Goal: Task Accomplishment & Management: Manage account settings

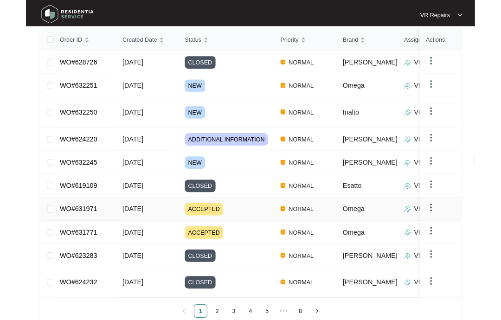
scroll to position [183, 0]
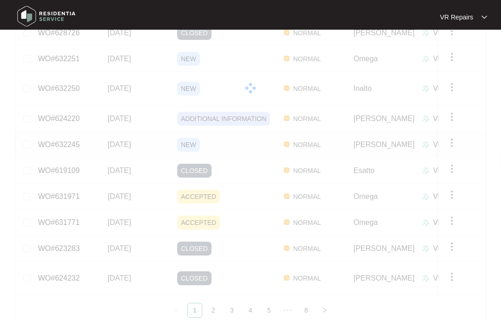
click at [79, 141] on link "WO#632245" at bounding box center [59, 145] width 42 height 8
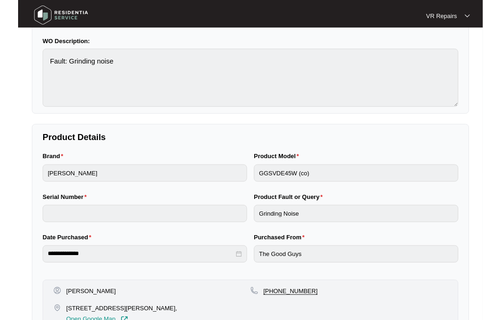
scroll to position [6, 0]
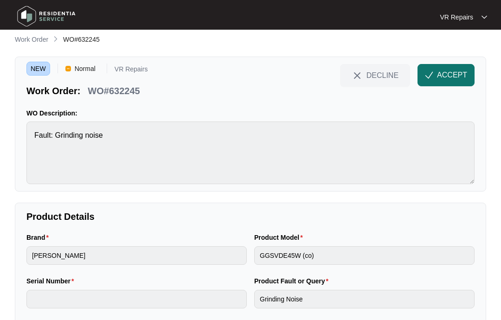
click at [441, 83] on button "ACCEPT" at bounding box center [446, 75] width 57 height 22
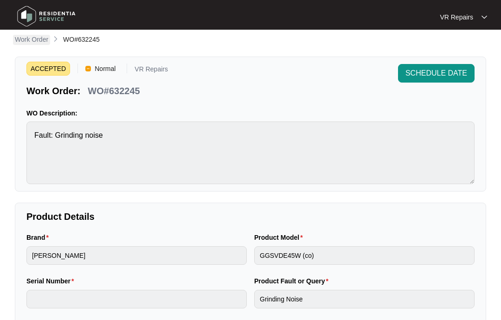
click at [20, 40] on p "Work Order" at bounding box center [31, 39] width 33 height 9
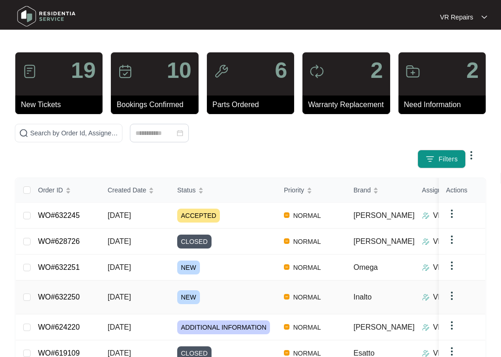
click at [80, 293] on link "WO#632250" at bounding box center [59, 297] width 42 height 8
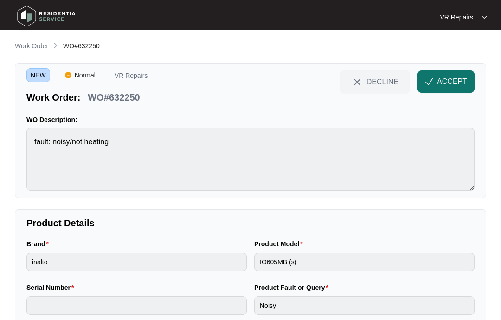
click at [453, 86] on span "ACCEPT" at bounding box center [452, 81] width 30 height 11
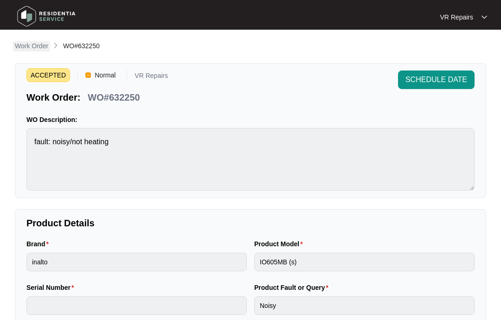
click at [43, 47] on p "Work Order" at bounding box center [31, 45] width 33 height 9
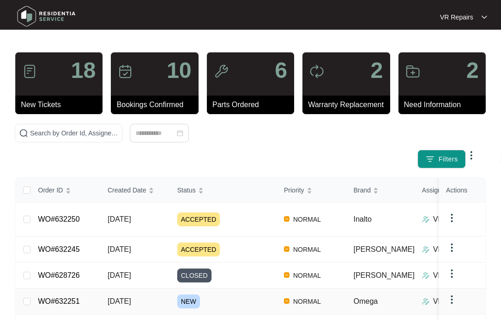
click at [64, 298] on link "WO#632251" at bounding box center [59, 302] width 42 height 8
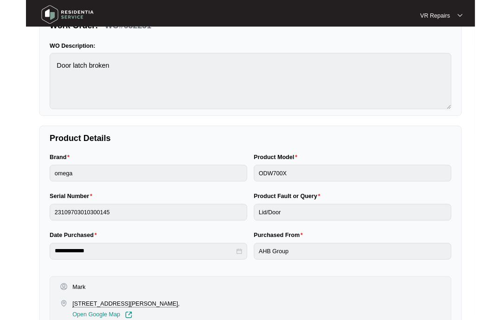
scroll to position [29, 0]
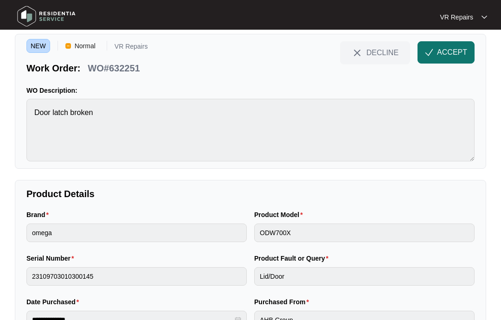
click at [453, 62] on button "ACCEPT" at bounding box center [446, 52] width 57 height 22
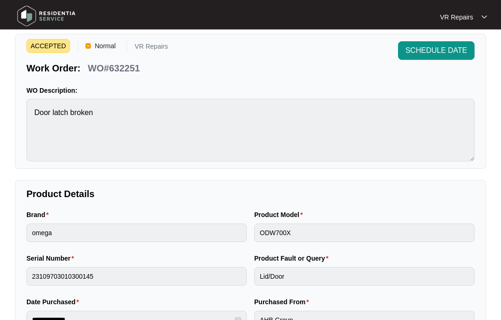
scroll to position [0, 0]
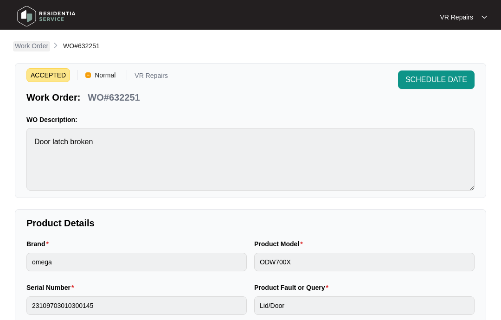
click at [32, 49] on p "Work Order" at bounding box center [31, 45] width 33 height 9
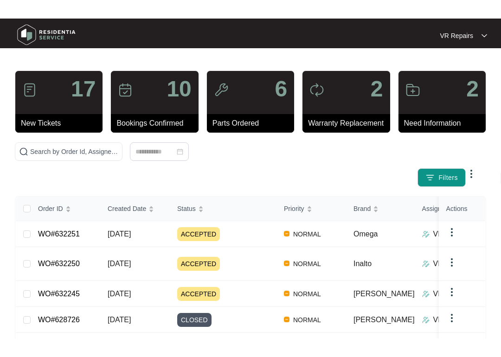
scroll to position [40, 0]
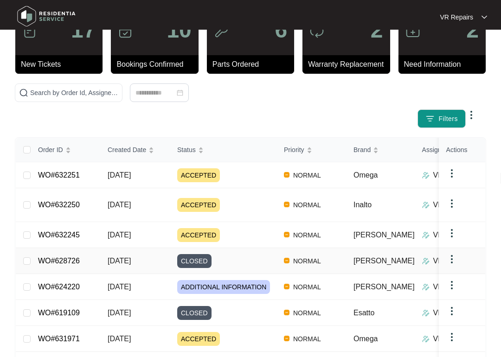
click at [77, 257] on link "WO#628726" at bounding box center [59, 261] width 42 height 8
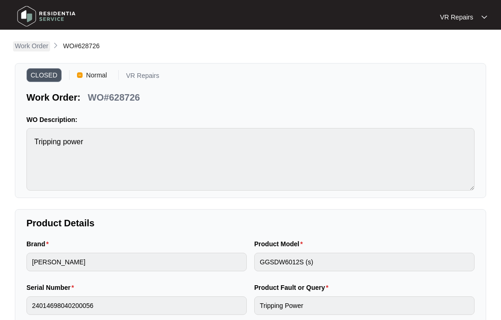
click at [31, 47] on p "Work Order" at bounding box center [31, 45] width 33 height 9
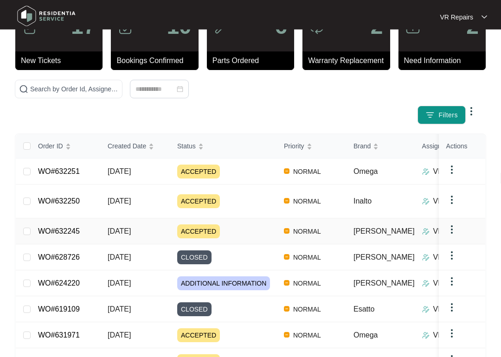
scroll to position [44, 0]
click at [67, 279] on link "WO#624220" at bounding box center [59, 283] width 42 height 8
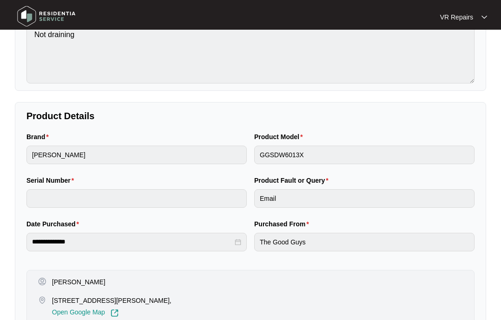
scroll to position [33, 0]
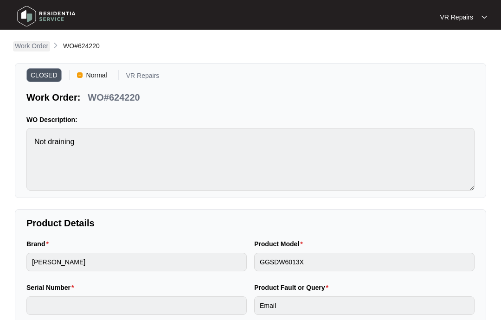
click at [33, 51] on link "Work Order" at bounding box center [31, 46] width 37 height 10
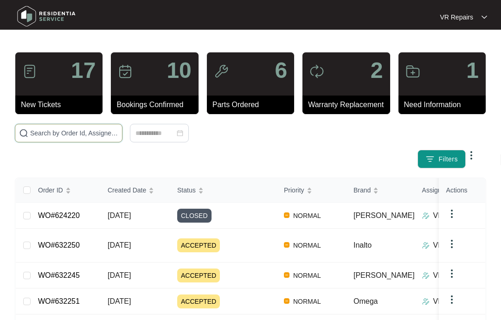
click at [74, 136] on input "text" at bounding box center [74, 133] width 88 height 10
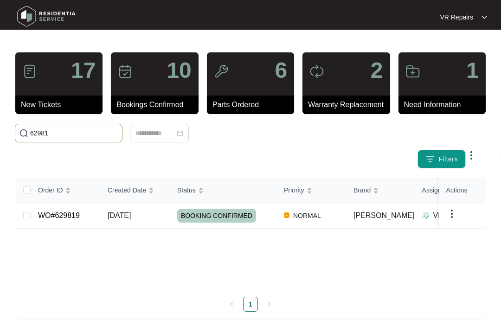
type input "629819"
click at [112, 209] on td "[DATE]" at bounding box center [135, 216] width 70 height 26
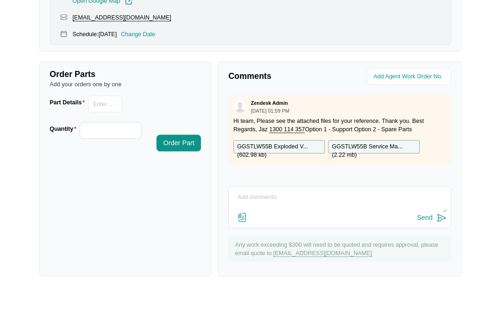
scroll to position [445, 0]
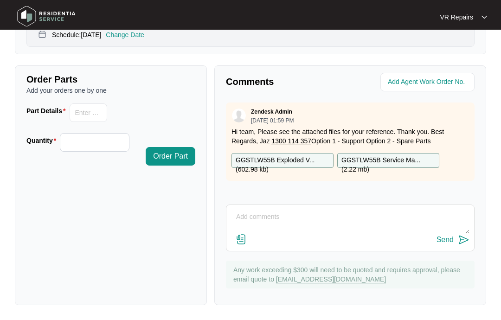
click at [243, 217] on textarea at bounding box center [350, 222] width 239 height 24
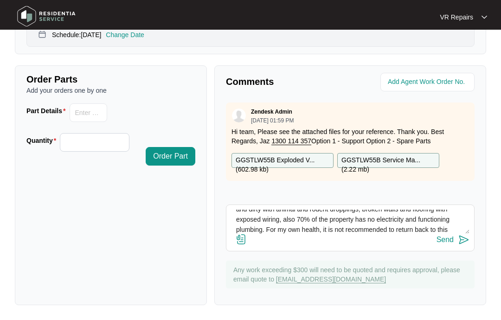
scroll to position [69, 0]
type textarea "Afternoon team I attended this property [DATE] to investigate what’s going on w…"
click at [241, 243] on img at bounding box center [241, 239] width 11 height 11
click at [0, 0] on input "file" at bounding box center [0, 0] width 0 height 0
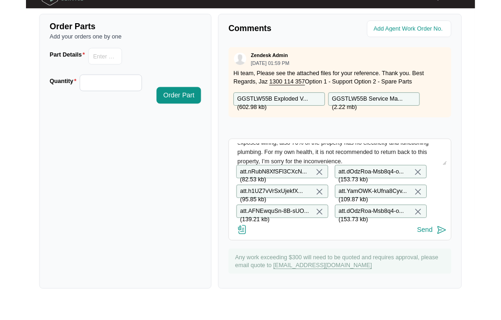
scroll to position [512, 0]
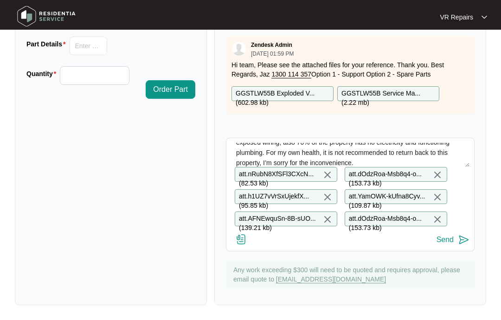
click at [449, 242] on div "Send" at bounding box center [445, 240] width 17 height 8
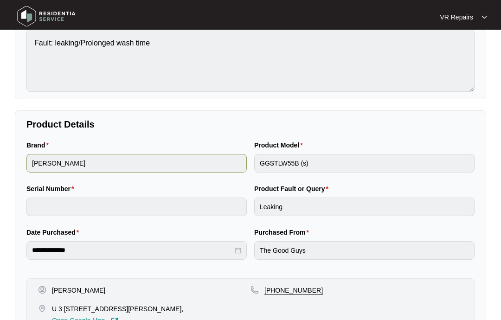
scroll to position [0, 0]
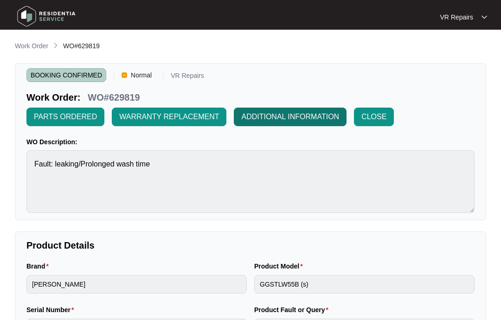
click at [306, 121] on span "ADDITIONAL INFORMATION" at bounding box center [290, 116] width 98 height 11
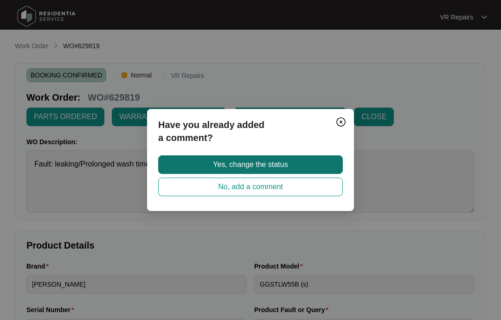
click at [229, 167] on span "Yes, change the status" at bounding box center [250, 164] width 75 height 11
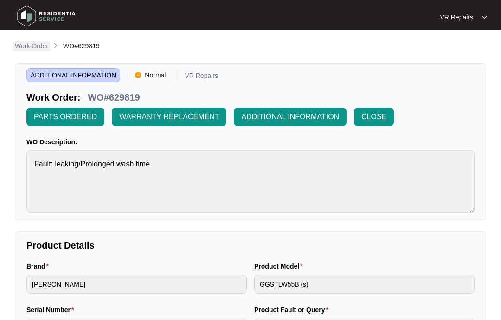
click at [27, 46] on p "Work Order" at bounding box center [31, 45] width 33 height 9
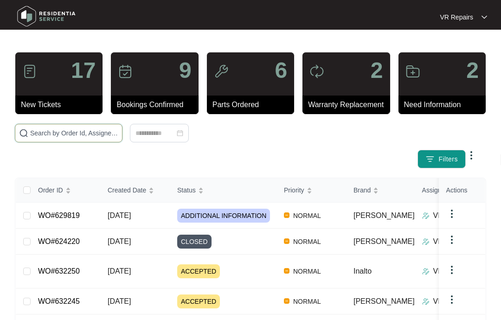
click at [76, 134] on input "text" at bounding box center [74, 133] width 88 height 10
type input "3"
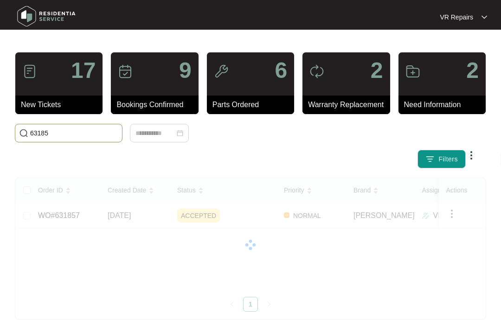
type input "631857"
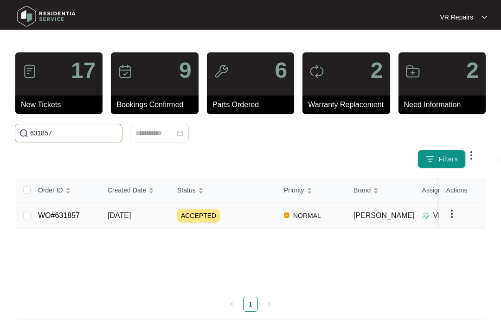
click at [92, 213] on td "WO#631857" at bounding box center [66, 216] width 70 height 26
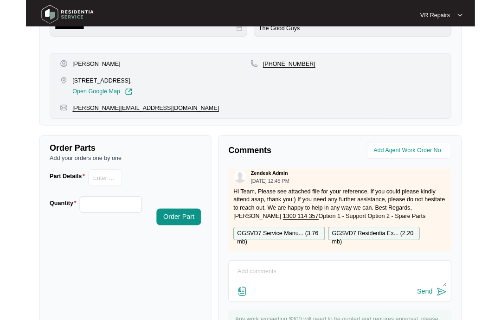
scroll to position [367, 0]
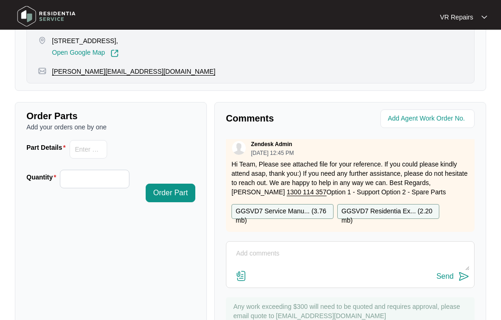
click at [243, 251] on textarea at bounding box center [350, 259] width 239 height 24
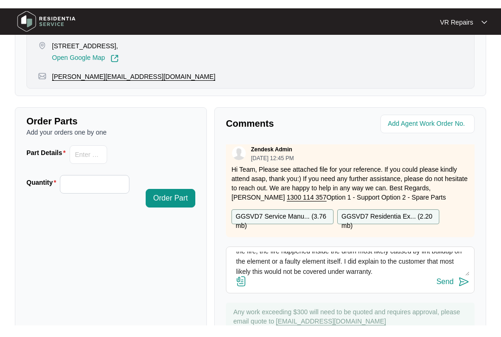
scroll to position [58, 0]
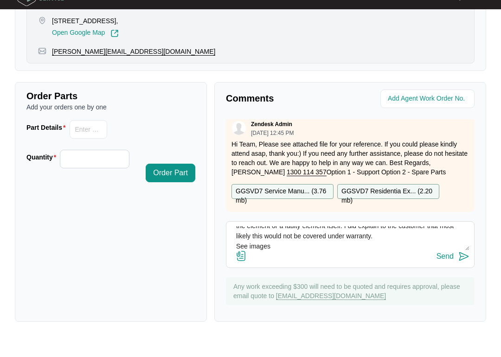
type textarea "Afternoon team I attended this property [DATE] to investigate and report on the…"
click at [236, 271] on img at bounding box center [241, 276] width 11 height 11
click at [0, 0] on input "file" at bounding box center [0, 0] width 0 height 0
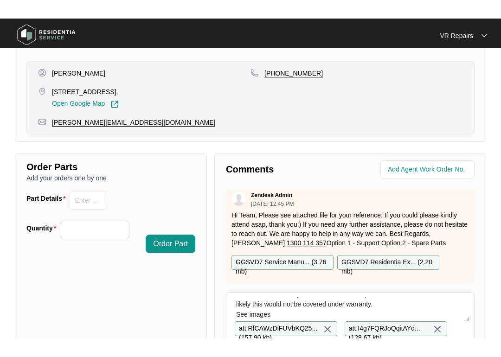
scroll to position [409, 0]
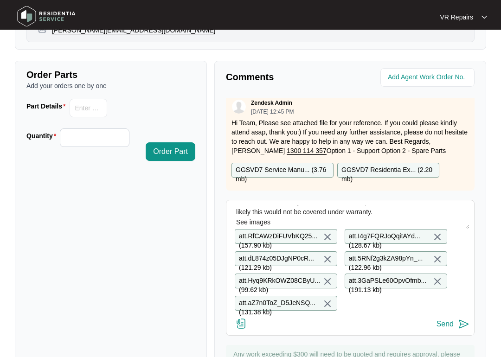
click at [447, 320] on div "Send" at bounding box center [445, 324] width 17 height 8
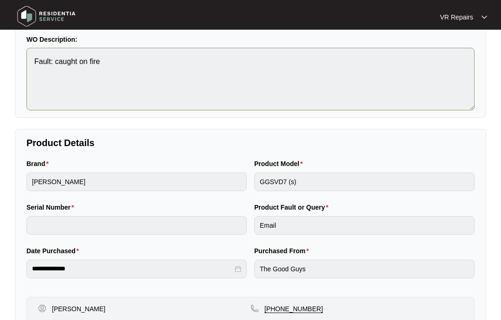
scroll to position [0, 0]
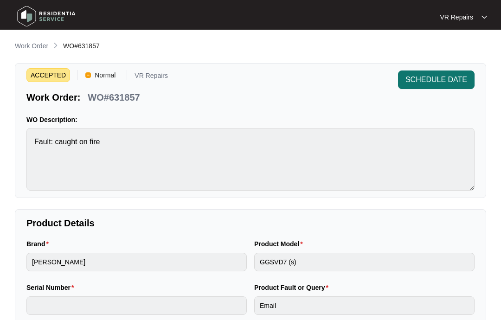
click at [422, 84] on span "SCHEDULE DATE" at bounding box center [437, 79] width 62 height 11
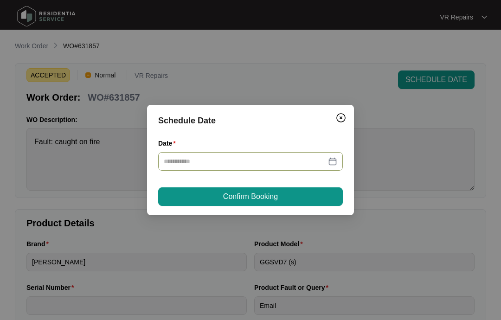
click at [333, 163] on div at bounding box center [251, 161] width 174 height 10
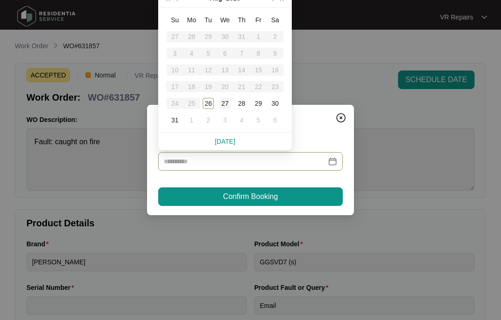
type input "**********"
click at [213, 105] on div "26" at bounding box center [208, 103] width 11 height 11
type input "**********"
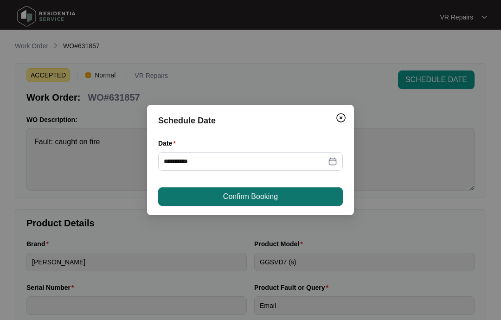
click at [242, 201] on span "Confirm Booking" at bounding box center [250, 196] width 55 height 11
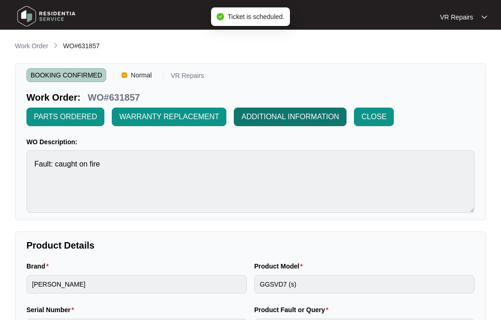
click at [301, 121] on span "ADDITIONAL INFORMATION" at bounding box center [290, 116] width 98 height 11
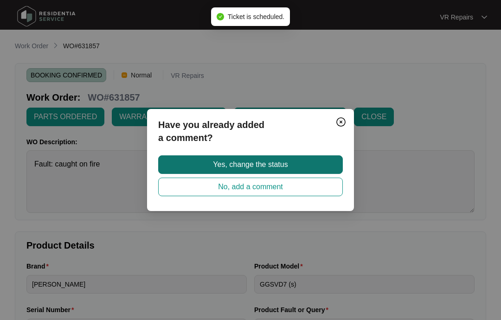
click at [278, 167] on span "Yes, change the status" at bounding box center [250, 164] width 75 height 11
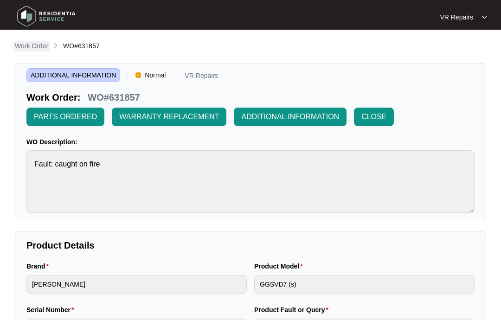
click at [36, 47] on p "Work Order" at bounding box center [31, 45] width 33 height 9
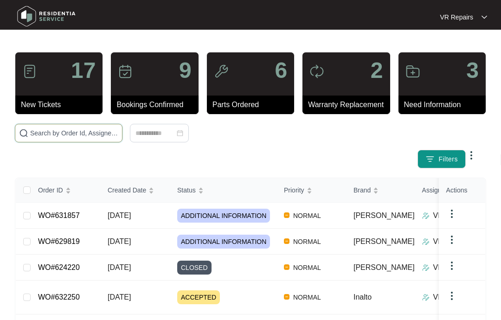
click at [56, 134] on input "text" at bounding box center [74, 133] width 88 height 10
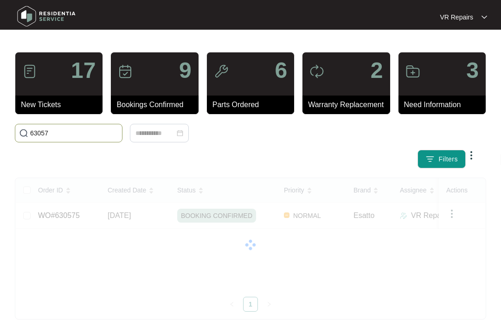
type input "630575"
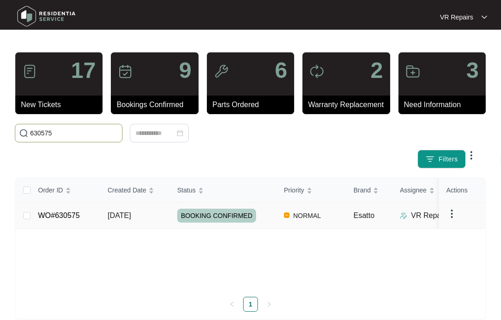
click at [68, 216] on link "WO#630575" at bounding box center [59, 216] width 42 height 8
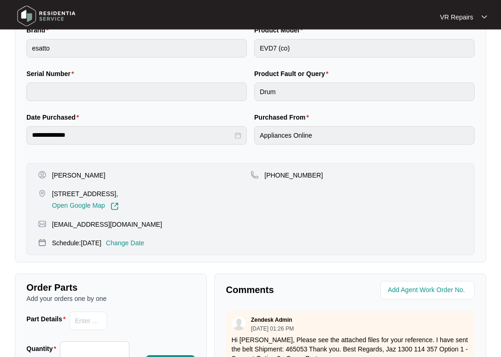
scroll to position [237, 0]
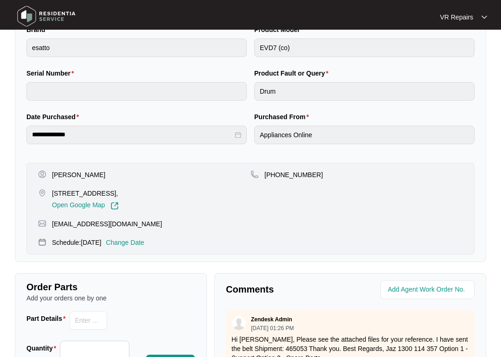
click at [66, 177] on p "[PERSON_NAME]" at bounding box center [78, 174] width 53 height 9
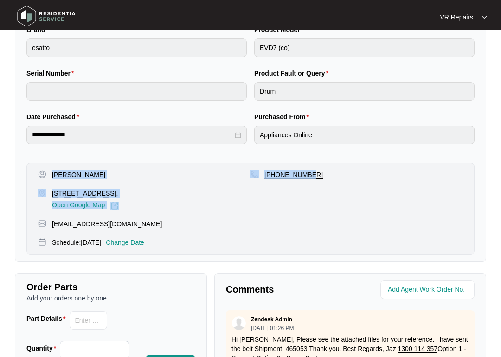
copy div "[PERSON_NAME] [STREET_ADDRESS] , Open Google Map [PHONE_NUMBER]"
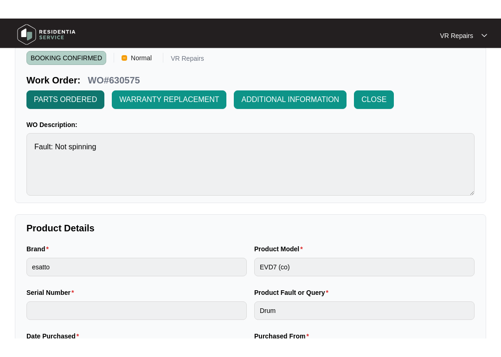
scroll to position [0, 0]
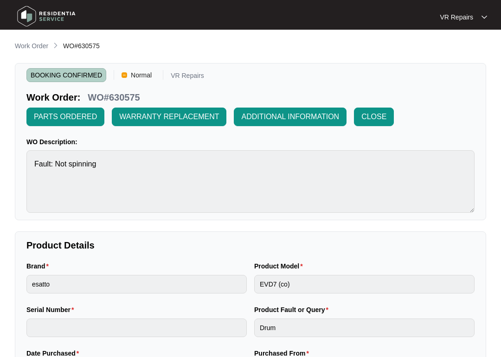
click at [124, 97] on p "WO#630575" at bounding box center [114, 97] width 52 height 13
copy p "WO#630575"
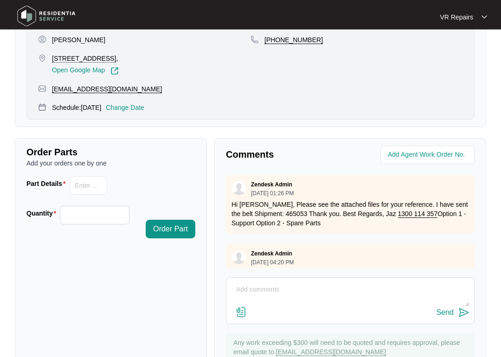
scroll to position [372, 0]
click at [257, 289] on textarea at bounding box center [350, 295] width 239 height 24
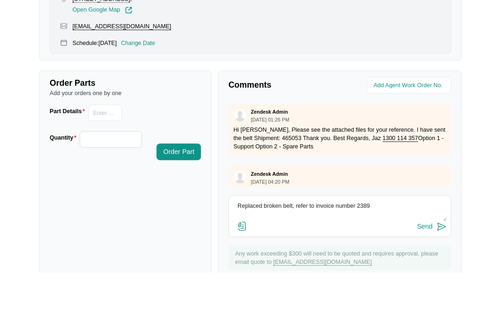
scroll to position [393, 0]
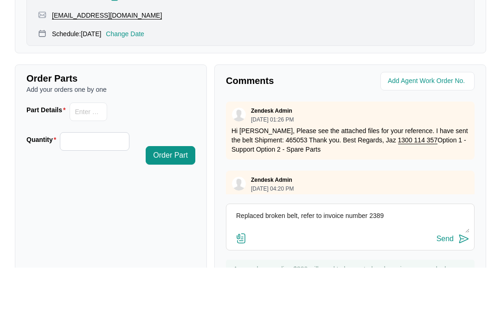
type textarea "Replaced broken belt, refer to invoice number 2389"
click at [449, 288] on div "Send" at bounding box center [445, 292] width 17 height 8
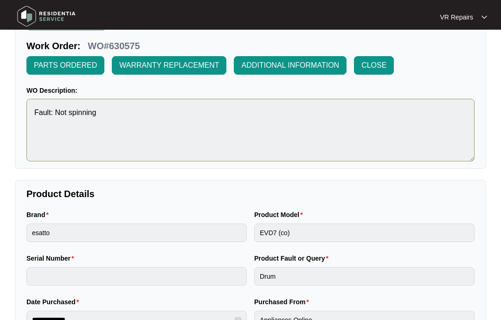
scroll to position [0, 0]
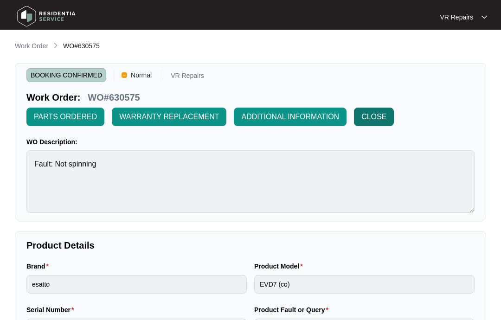
click at [378, 121] on span "CLOSE" at bounding box center [374, 116] width 25 height 11
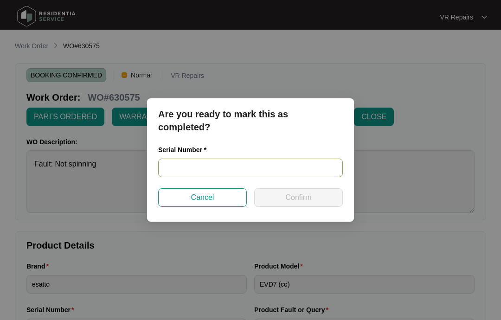
click at [187, 170] on input "text" at bounding box center [250, 168] width 185 height 19
paste input "541K258160136265L00385"
type input "541K258160136265L00385"
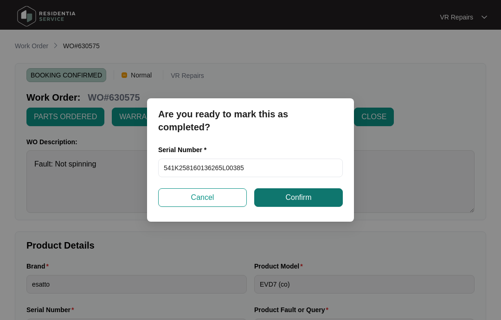
click at [298, 196] on span "Confirm" at bounding box center [299, 197] width 26 height 11
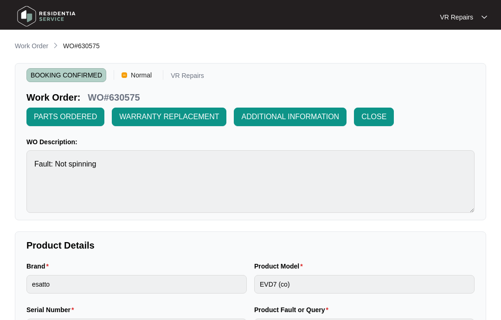
type input "541K258160136265L00385"
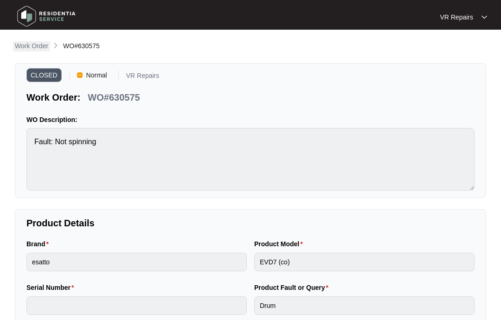
click at [41, 47] on p "Work Order" at bounding box center [31, 45] width 33 height 9
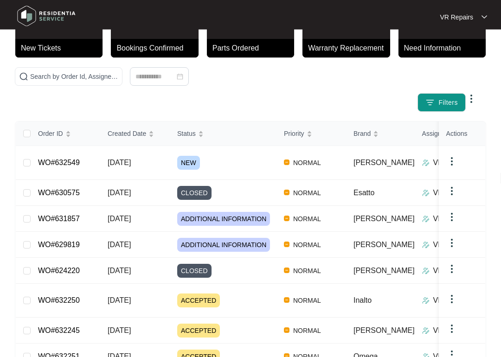
scroll to position [57, 0]
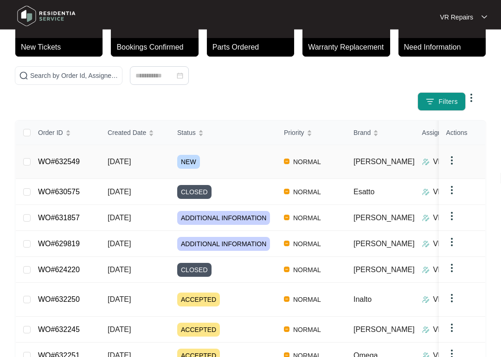
click at [79, 158] on link "WO#632549" at bounding box center [59, 162] width 42 height 8
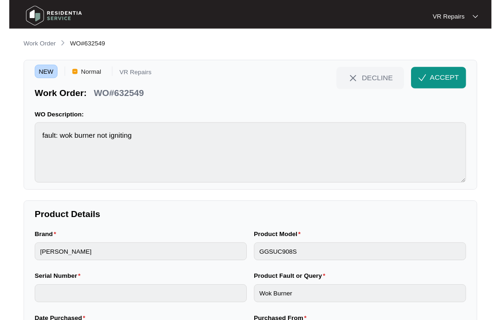
scroll to position [13, 0]
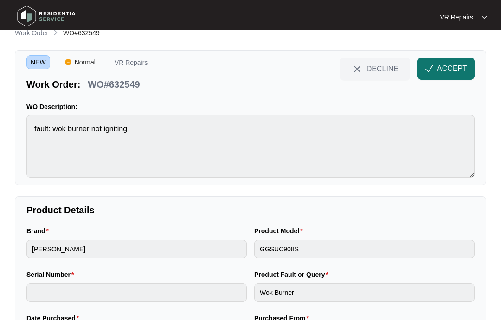
click at [448, 68] on span "ACCEPT" at bounding box center [452, 68] width 30 height 11
